Goal: Feedback & Contribution: Submit feedback/report problem

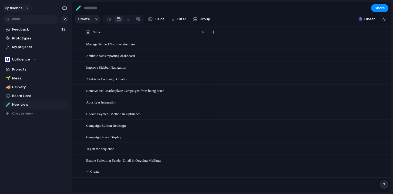
click at [21, 8] on span "Upfluence" at bounding box center [14, 7] width 18 height 5
click at [24, 28] on span "Invite members" at bounding box center [25, 28] width 26 height 5
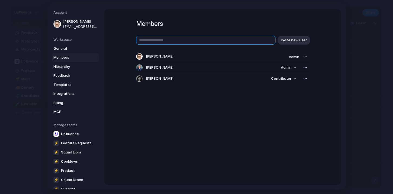
click at [175, 41] on input "text" at bounding box center [205, 40] width 139 height 9
paste input "**********"
type input "**********"
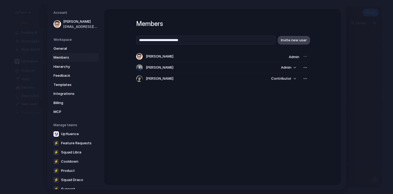
click at [296, 40] on span "Invite new user" at bounding box center [294, 40] width 26 height 5
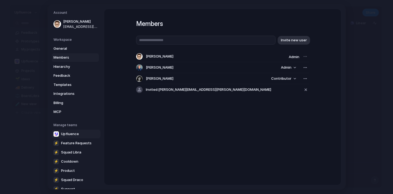
click at [70, 135] on span "Upfluence" at bounding box center [70, 133] width 18 height 5
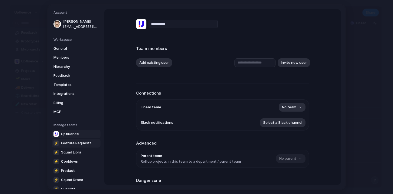
click at [71, 142] on span "Feature Requests" at bounding box center [76, 142] width 31 height 5
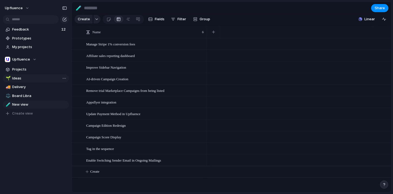
click at [23, 79] on span "Ideas" at bounding box center [39, 78] width 55 height 5
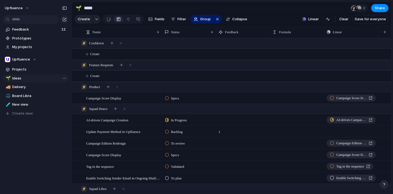
type input "*****"
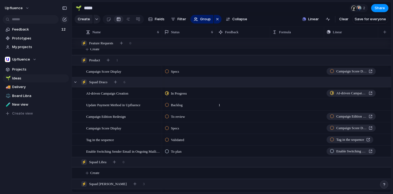
scroll to position [31, 0]
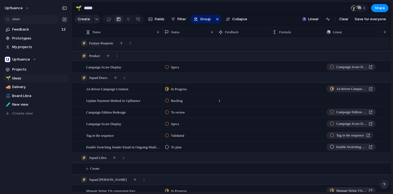
click at [167, 103] on div at bounding box center [167, 100] width 4 height 5
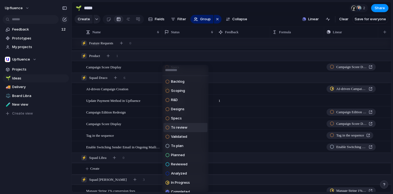
scroll to position [0, 0]
click at [227, 128] on div "Backlog Scoping R&D Designs Specs To review Validated To plan Planned Reviewed …" at bounding box center [196, 97] width 393 height 194
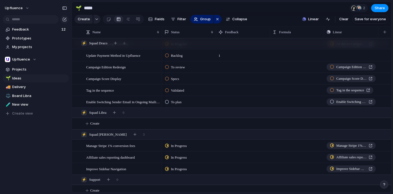
scroll to position [77, 0]
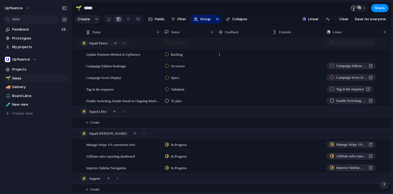
click at [178, 147] on span "In Progress" at bounding box center [179, 144] width 16 height 5
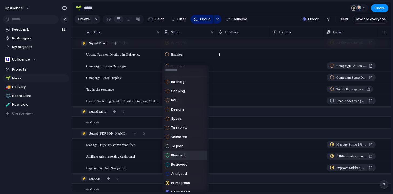
scroll to position [15, 0]
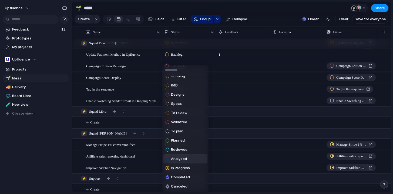
click at [236, 157] on div "Backlog Scoping R&D Designs Specs To review Validated To plan Planned Reviewed …" at bounding box center [196, 97] width 393 height 194
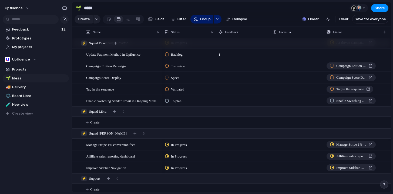
scroll to position [130, 0]
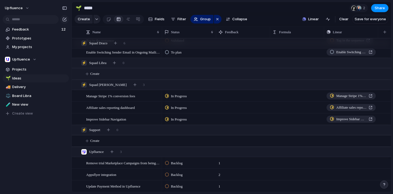
click at [92, 74] on span "Create" at bounding box center [94, 73] width 9 height 5
type textarea "**********"
click at [112, 79] on div "Reduce "Profile name" column to size M" at bounding box center [123, 74] width 74 height 11
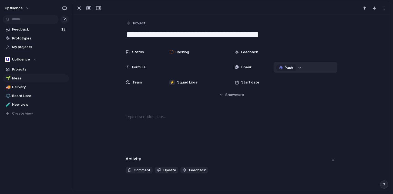
click at [300, 67] on button "button" at bounding box center [299, 67] width 7 height 7
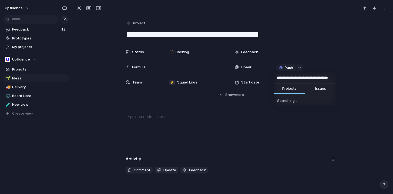
scroll to position [0, 11]
type input "**********"
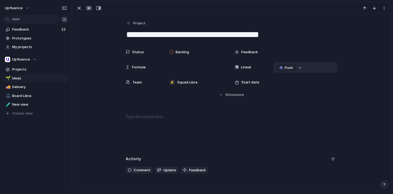
click at [299, 67] on div "button" at bounding box center [300, 68] width 4 height 2
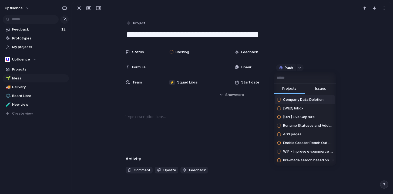
click at [304, 79] on input "text" at bounding box center [305, 77] width 62 height 11
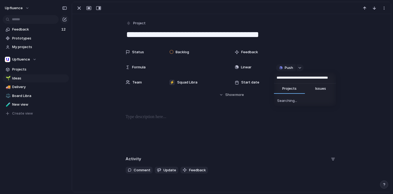
scroll to position [0, 11]
type input "**********"
click at [320, 89] on span "Issues" at bounding box center [320, 88] width 11 height 5
click at [310, 100] on span "Reduce "Profile name" column to size M" at bounding box center [308, 99] width 50 height 5
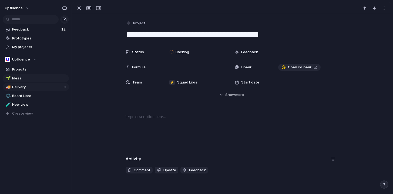
click at [23, 89] on span "Delivery" at bounding box center [39, 86] width 55 height 5
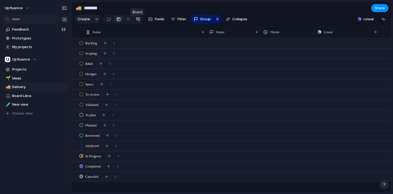
click at [133, 19] on link at bounding box center [138, 19] width 10 height 9
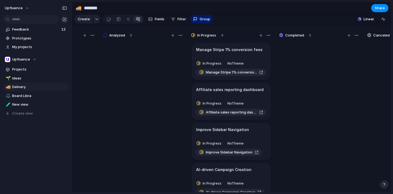
scroll to position [0, 872]
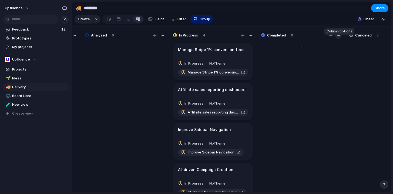
click at [340, 38] on div "button" at bounding box center [338, 35] width 4 height 4
click at [340, 40] on div "Change color" at bounding box center [196, 97] width 393 height 194
click at [30, 79] on span "Ideas" at bounding box center [39, 78] width 55 height 5
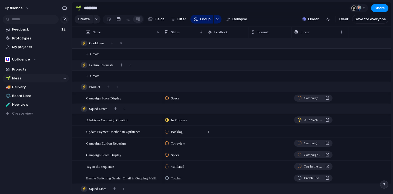
type input "*****"
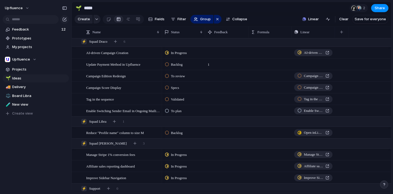
scroll to position [130, 0]
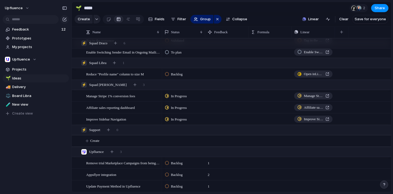
click at [177, 72] on span "Backlog" at bounding box center [177, 74] width 12 height 5
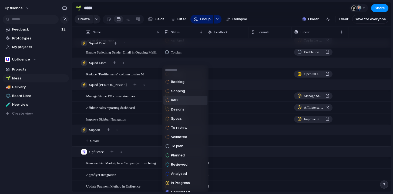
scroll to position [15, 0]
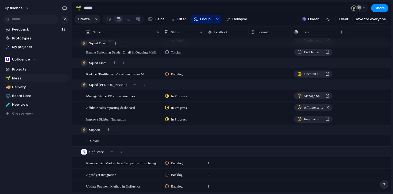
click at [217, 74] on div "Backlog Scoping R&D Designs Specs To review Validated To plan Planned Reviewed …" at bounding box center [196, 97] width 393 height 194
click at [135, 72] on span "Reduce "Profile name" column to size M" at bounding box center [115, 74] width 58 height 6
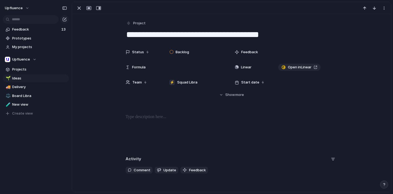
click at [384, 4] on div at bounding box center [231, 8] width 319 height 12
click at [384, 9] on div "button" at bounding box center [384, 8] width 4 height 4
click at [333, 58] on div "Mark as duplicate Delete" at bounding box center [196, 97] width 393 height 194
click at [281, 67] on div at bounding box center [283, 67] width 4 height 4
click at [182, 48] on div "Backlog" at bounding box center [196, 52] width 64 height 11
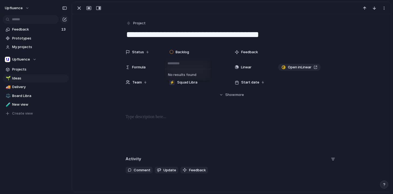
click at [181, 50] on div "No results found" at bounding box center [196, 97] width 393 height 194
click at [146, 52] on div at bounding box center [147, 52] width 3 height 4
click at [204, 42] on div "No results found" at bounding box center [196, 97] width 393 height 194
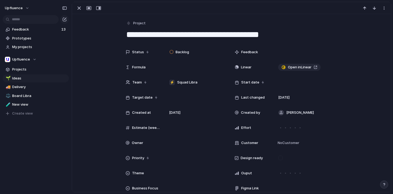
scroll to position [87, 0]
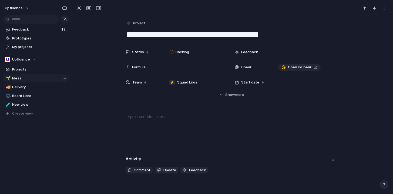
click at [45, 76] on span "Ideas" at bounding box center [39, 78] width 55 height 5
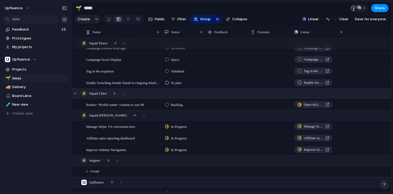
scroll to position [104, 0]
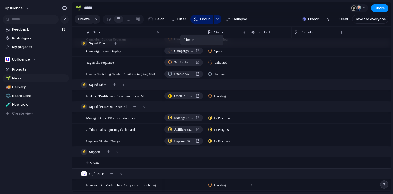
drag, startPoint x: 307, startPoint y: 36, endPoint x: 182, endPoint y: 36, distance: 124.7
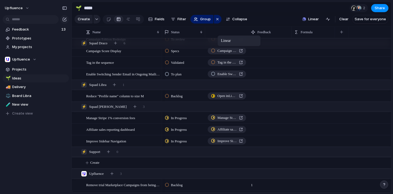
drag, startPoint x: 170, startPoint y: 36, endPoint x: 224, endPoint y: 36, distance: 54.0
click at [166, 98] on div at bounding box center [167, 95] width 4 height 5
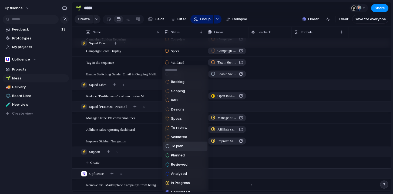
scroll to position [15, 0]
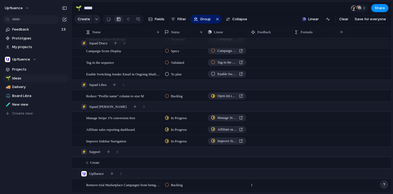
click at [269, 71] on div "Backlog Scoping R&D Designs Specs To review Validated To plan Planned Reviewed …" at bounding box center [196, 97] width 393 height 194
click at [172, 65] on span "Validated" at bounding box center [177, 62] width 13 height 5
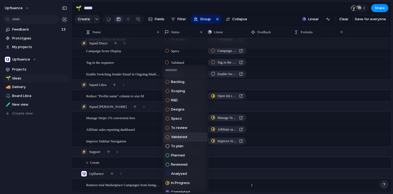
click at [176, 65] on input "text" at bounding box center [185, 70] width 46 height 11
click at [171, 36] on div "Backlog Scoping R&D Designs Specs To review Validated To plan Planned Reviewed …" at bounding box center [196, 97] width 393 height 194
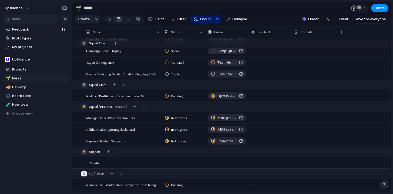
click at [173, 65] on span "Validated" at bounding box center [177, 62] width 13 height 5
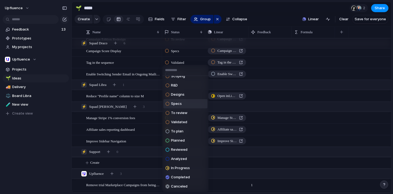
click at [138, 68] on div "Backlog Scoping R&D Designs Specs To review Validated To plan Planned Reviewed …" at bounding box center [196, 97] width 393 height 194
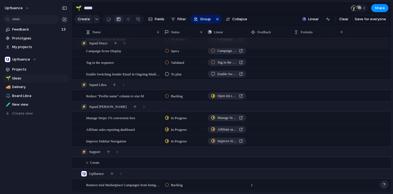
click at [177, 77] on span "To plan" at bounding box center [176, 74] width 11 height 5
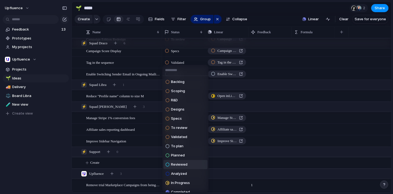
click at [184, 164] on span "Reviewed" at bounding box center [179, 164] width 16 height 5
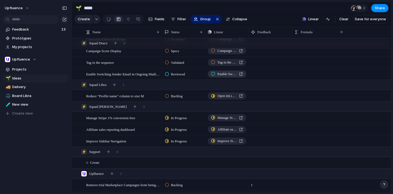
click at [239, 76] on div "Enable Switching Sender Email in Ongoing Mailings" at bounding box center [227, 73] width 32 height 5
click at [175, 99] on span "Backlog" at bounding box center [177, 95] width 12 height 5
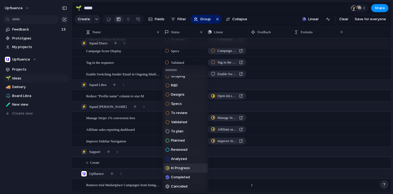
click at [185, 167] on span "In Progress" at bounding box center [180, 167] width 19 height 5
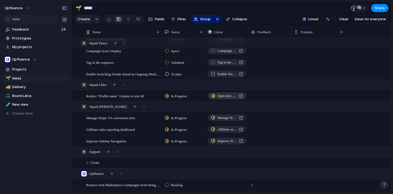
click at [231, 99] on span "Open in Linear" at bounding box center [226, 95] width 19 height 5
click at [176, 99] on span "In Progress" at bounding box center [179, 95] width 16 height 5
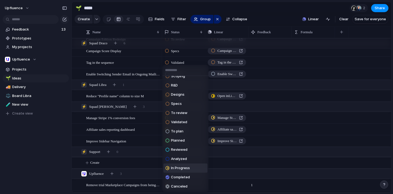
click at [190, 165] on span "In Progress" at bounding box center [180, 167] width 19 height 5
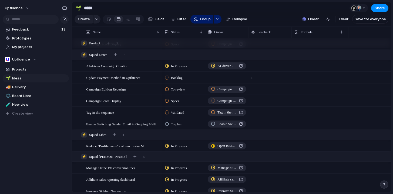
scroll to position [52, 0]
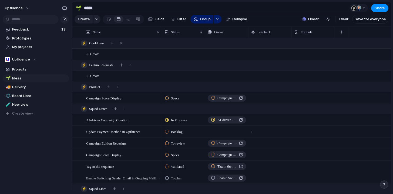
click at [20, 82] on div "🌱 Ideas 🚚 Delivery ⚖️ Board Libra 🧪 New view To pick up a draggable item, press…" at bounding box center [36, 95] width 66 height 43
click at [23, 29] on span "Feedback" at bounding box center [36, 29] width 48 height 5
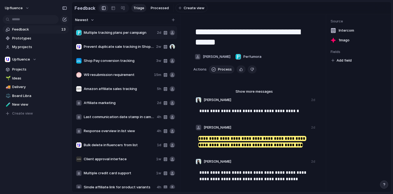
click at [127, 35] on span "Multiple tracking plans per campaign" at bounding box center [119, 32] width 71 height 5
click at [128, 31] on div "Multiple tracking plans per campaign 2d" at bounding box center [125, 32] width 103 height 13
click at [123, 47] on span "Prevent duplicate sale tracking in Shopify integration" at bounding box center [119, 46] width 70 height 5
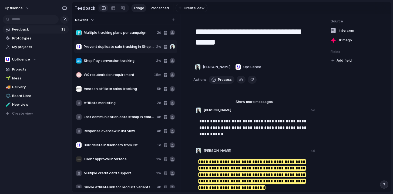
click at [123, 38] on div "Multiple tracking plans per campaign 2d" at bounding box center [125, 32] width 103 height 13
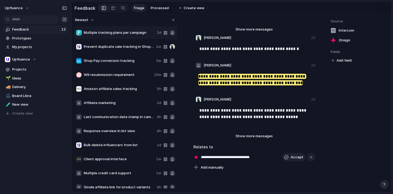
click at [231, 84] on mark "**********" at bounding box center [252, 79] width 108 height 11
drag, startPoint x: 273, startPoint y: 160, endPoint x: 204, endPoint y: 161, distance: 69.7
click at [204, 161] on div "**********" at bounding box center [254, 157] width 122 height 9
drag, startPoint x: 199, startPoint y: 159, endPoint x: 278, endPoint y: 159, distance: 78.8
click at [278, 159] on div "**********" at bounding box center [254, 157] width 122 height 9
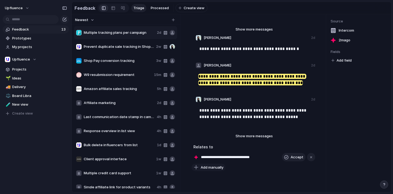
click at [209, 169] on span "Add manually" at bounding box center [212, 167] width 23 height 5
click at [354, 139] on div "Improve Sidebar Navigation Campaign Score Display Reduce "Profile name" column …" at bounding box center [196, 97] width 393 height 194
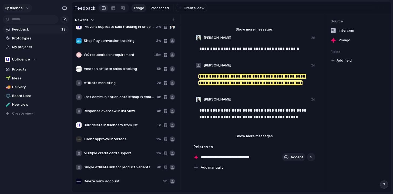
click at [13, 9] on span "Upfluence" at bounding box center [14, 7] width 18 height 5
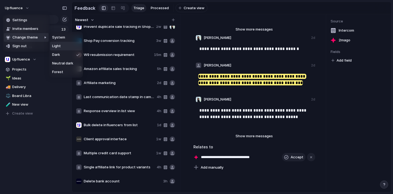
click at [72, 47] on li "Light" at bounding box center [66, 46] width 32 height 9
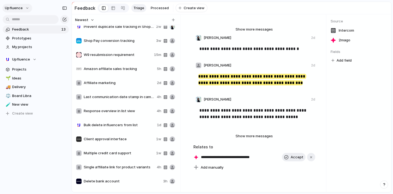
click at [25, 7] on button "Upfluence" at bounding box center [17, 8] width 30 height 9
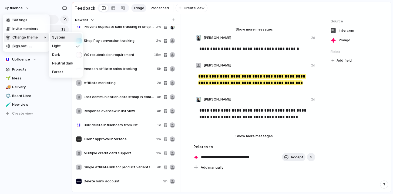
click at [59, 39] on span "System" at bounding box center [58, 37] width 13 height 5
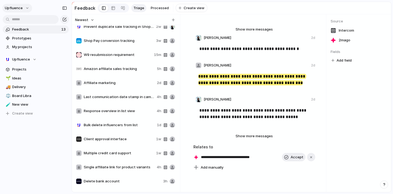
click at [19, 7] on span "Upfluence" at bounding box center [14, 7] width 18 height 5
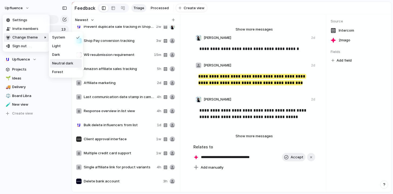
click at [63, 62] on span "Neutral dark" at bounding box center [62, 63] width 21 height 5
